Goal: Information Seeking & Learning: Learn about a topic

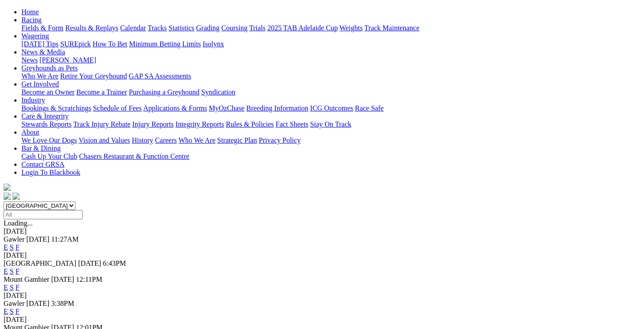
scroll to position [89, 0]
click at [20, 268] on link "F" at bounding box center [18, 272] width 4 height 8
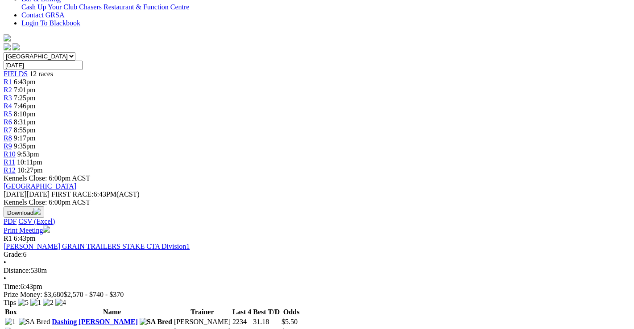
scroll to position [223, 0]
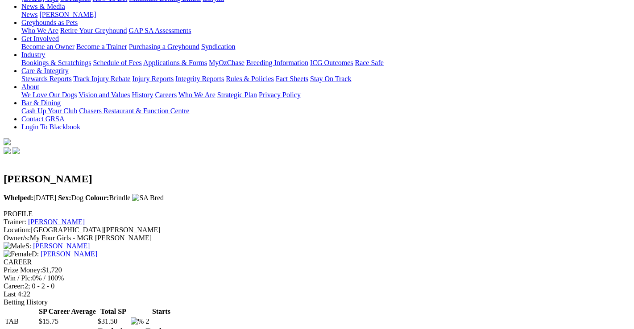
scroll to position [134, 0]
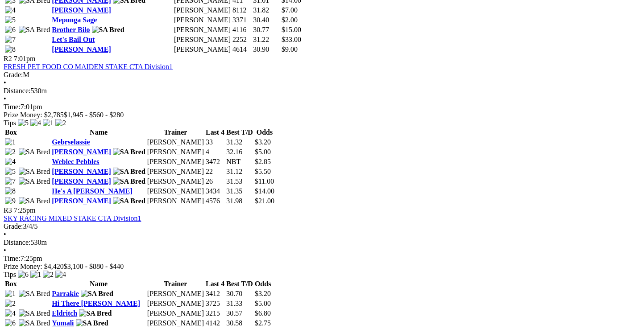
scroll to position [536, 0]
